Goal: Check status: Check status

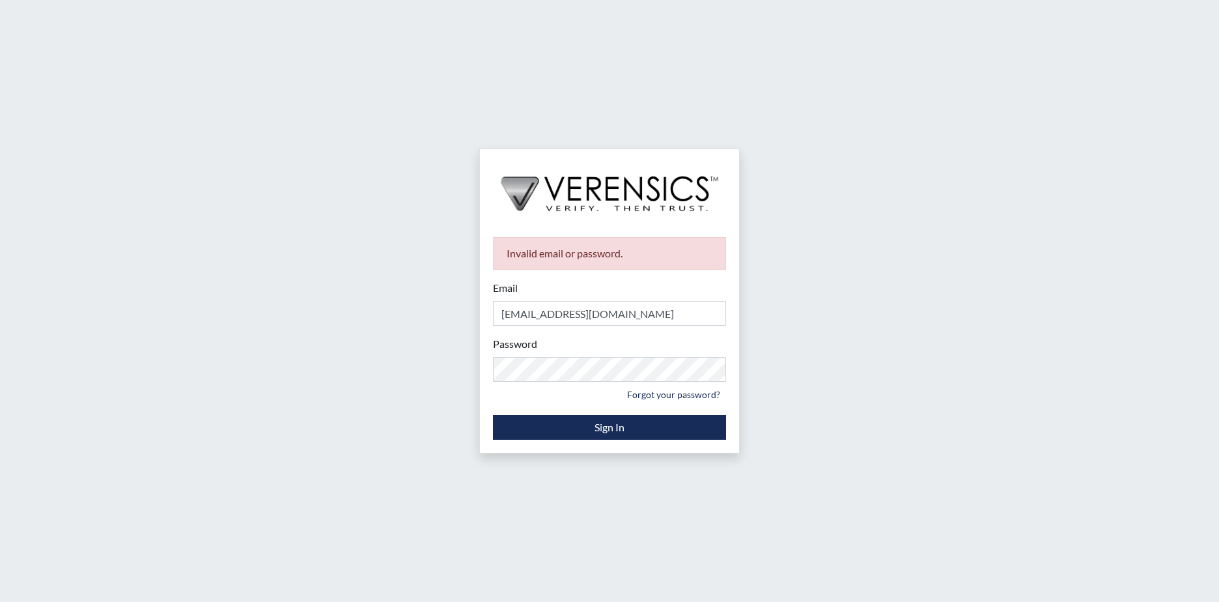
click at [499, 367] on div "Password Please provide your password. Forgot your password?" at bounding box center [609, 370] width 233 height 68
drag, startPoint x: 626, startPoint y: 382, endPoint x: 478, endPoint y: 381, distance: 147.8
click at [478, 381] on div "Invalid email or password. Email [EMAIL_ADDRESS][DOMAIN_NAME] Please provide yo…" at bounding box center [609, 301] width 1219 height 602
click at [555, 315] on input "[EMAIL_ADDRESS][DOMAIN_NAME]" at bounding box center [609, 313] width 233 height 25
click at [557, 318] on input "[EMAIL_ADDRESS][DOMAIN_NAME]" at bounding box center [609, 313] width 233 height 25
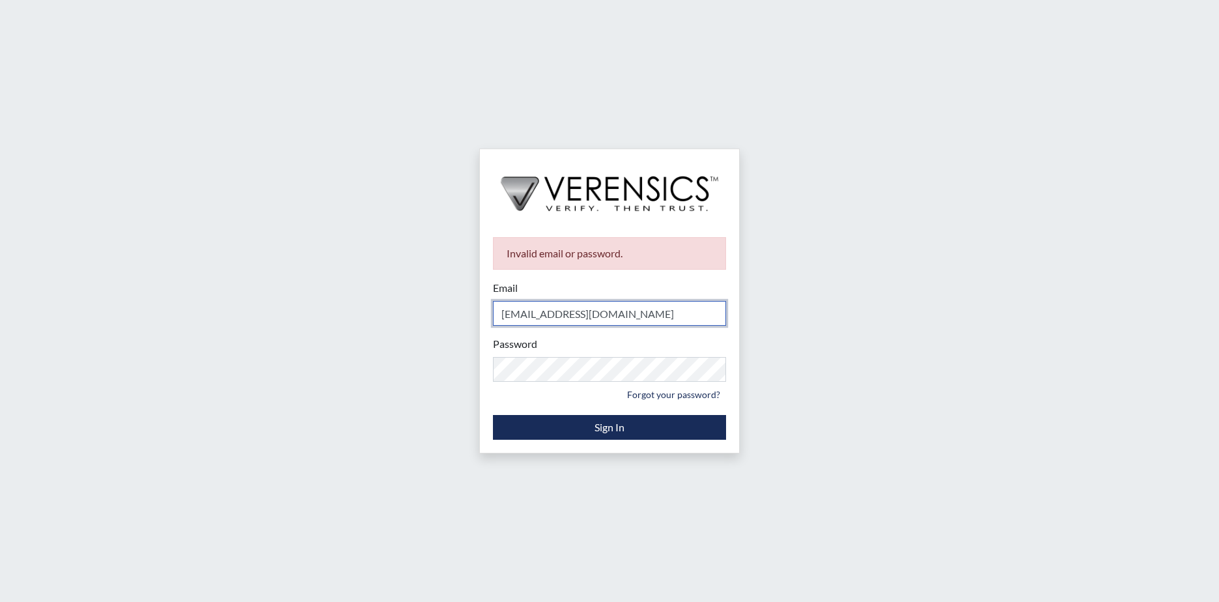
type input "[EMAIL_ADDRESS][DOMAIN_NAME]"
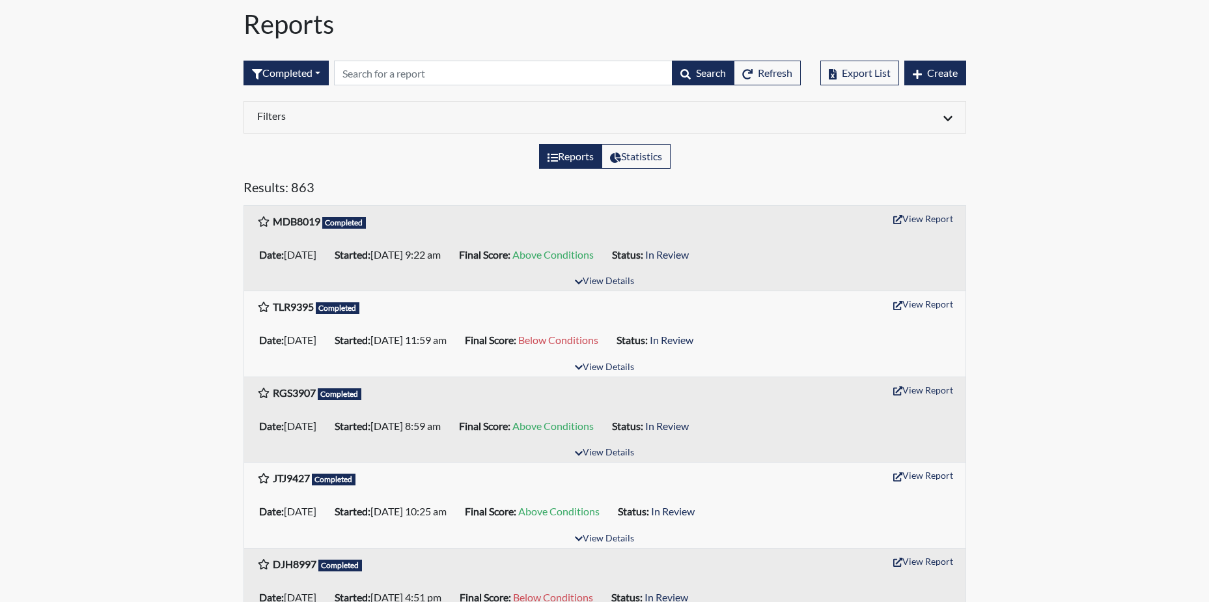
scroll to position [65, 0]
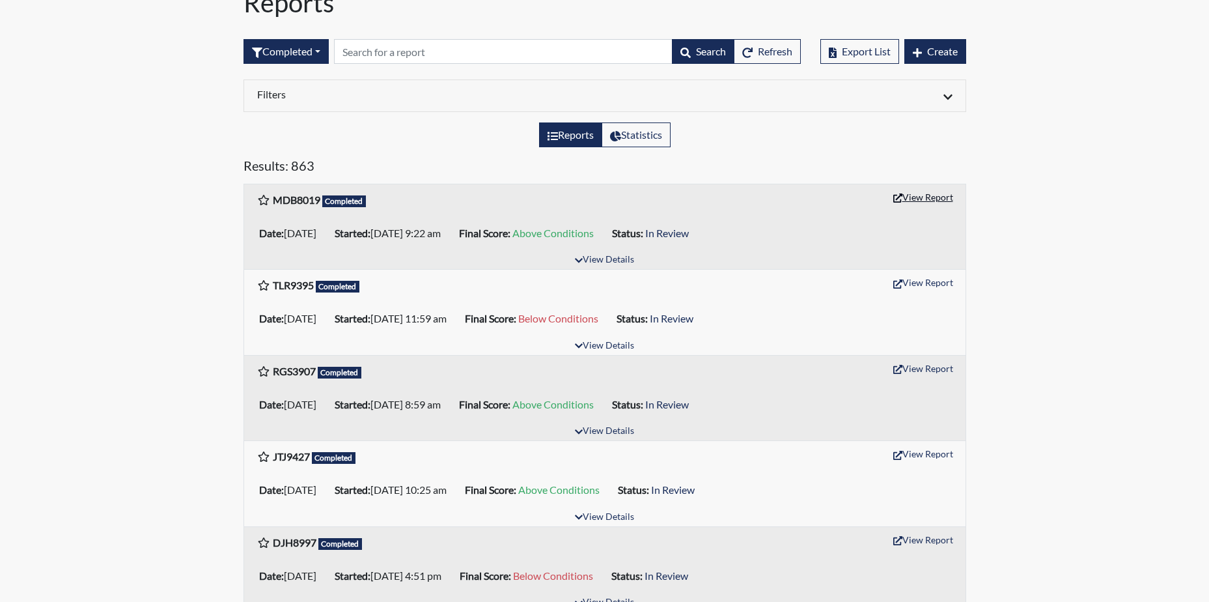
click at [930, 195] on button "View Report" at bounding box center [924, 197] width 72 height 20
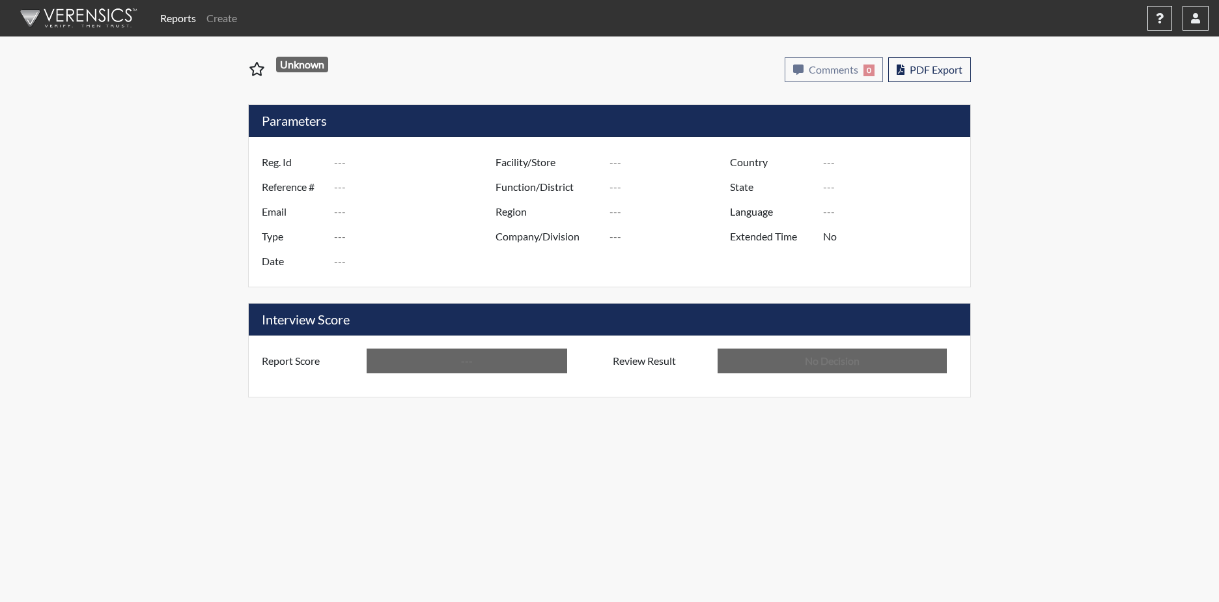
type input "MDB8019"
type input "50830"
type input "---"
type input "Corrections Pre-Employment"
type input "Aug 19, 2025"
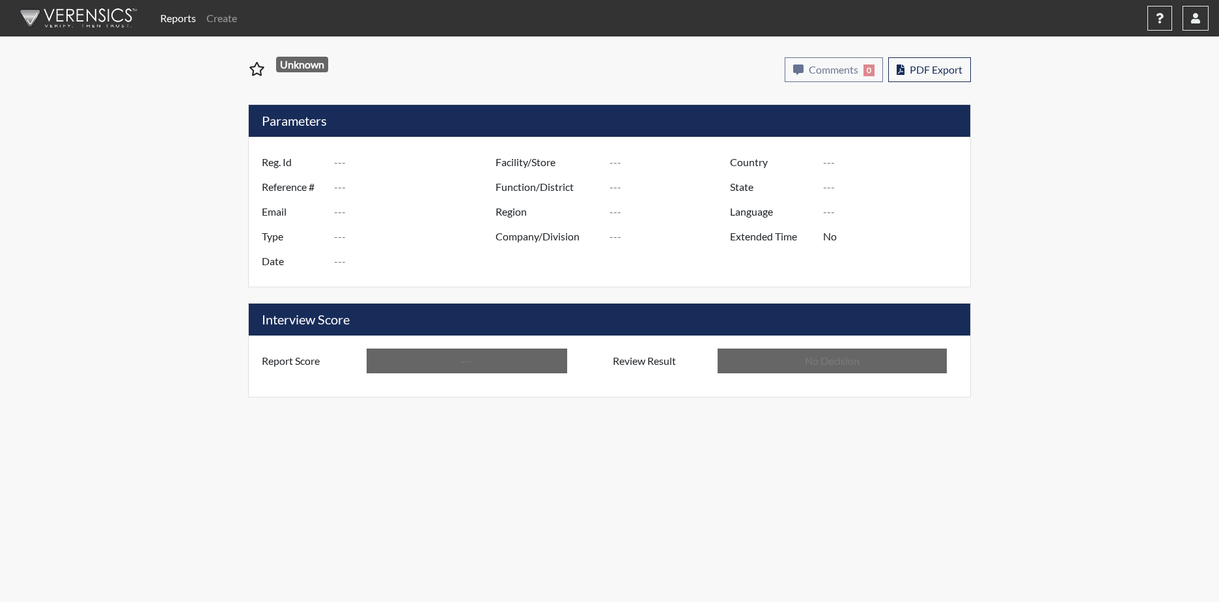
type input "Valdosta SP"
type input "[GEOGRAPHIC_DATA]"
type input "[US_STATE]"
type input "English"
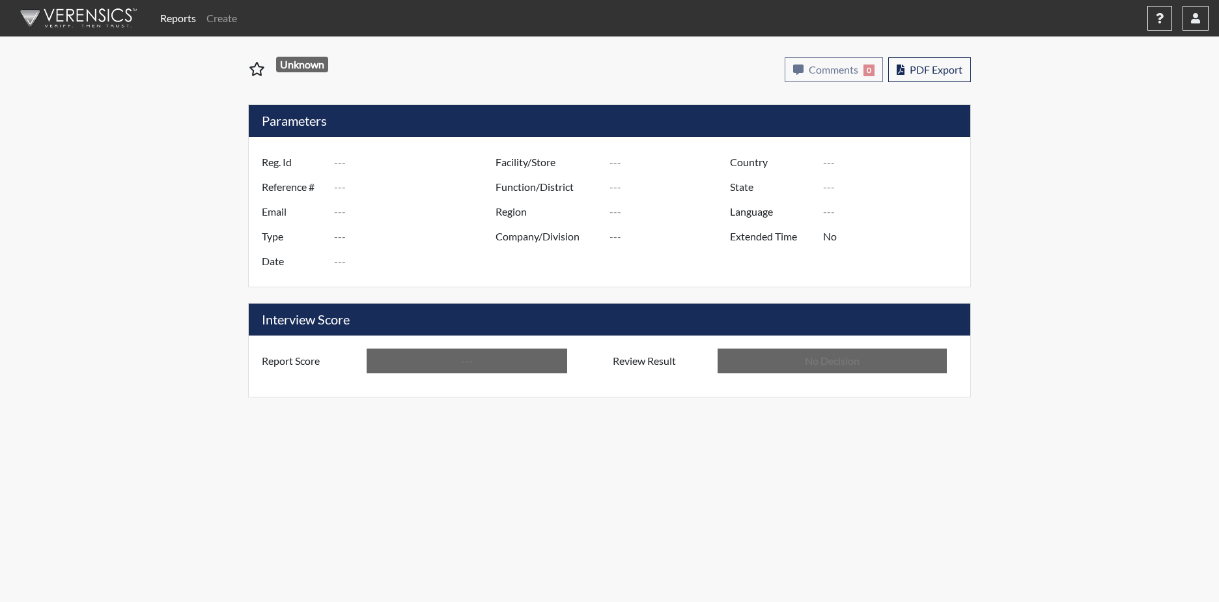
type input "Above Conditions"
type input "In Review"
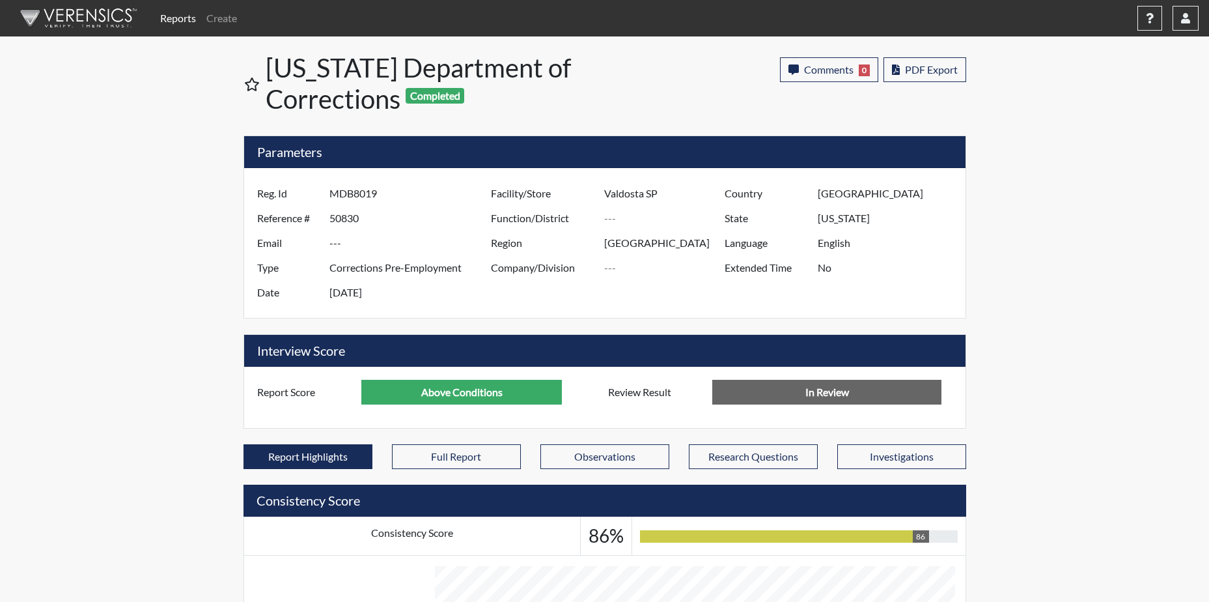
scroll to position [650967, 650642]
